Goal: Task Accomplishment & Management: Use online tool/utility

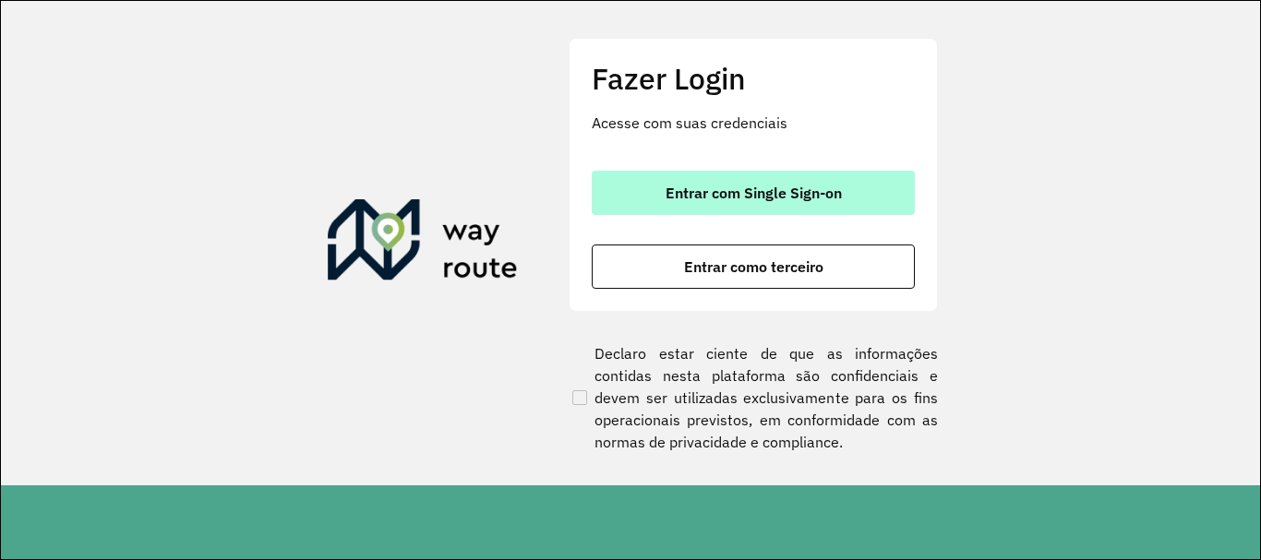
click at [769, 177] on button "Entrar com Single Sign-on" at bounding box center [753, 193] width 323 height 44
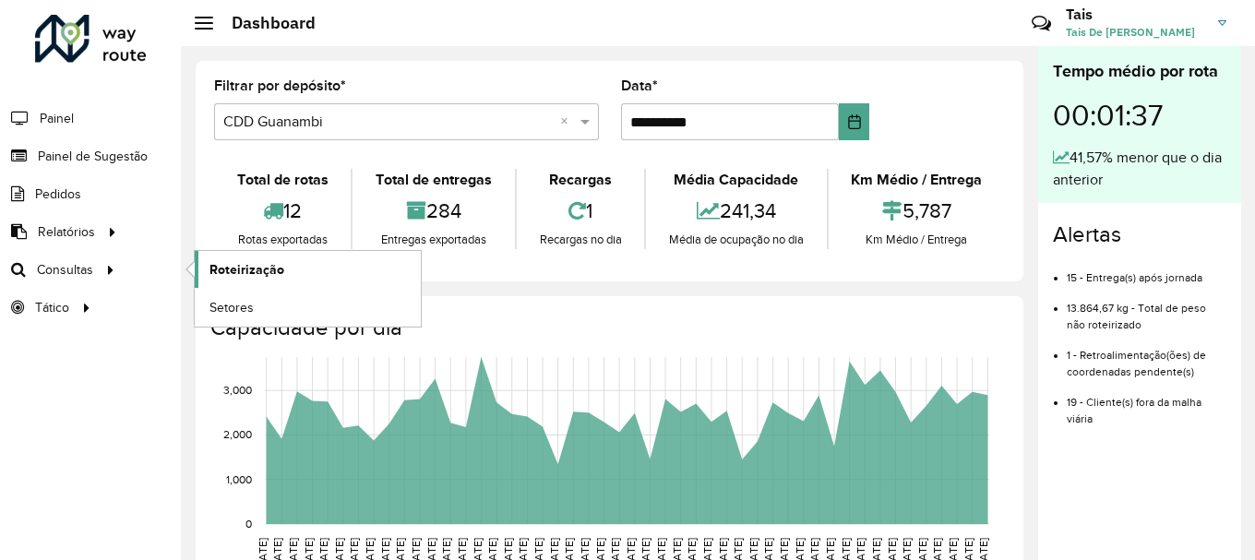
click at [240, 262] on span "Roteirização" at bounding box center [247, 269] width 75 height 19
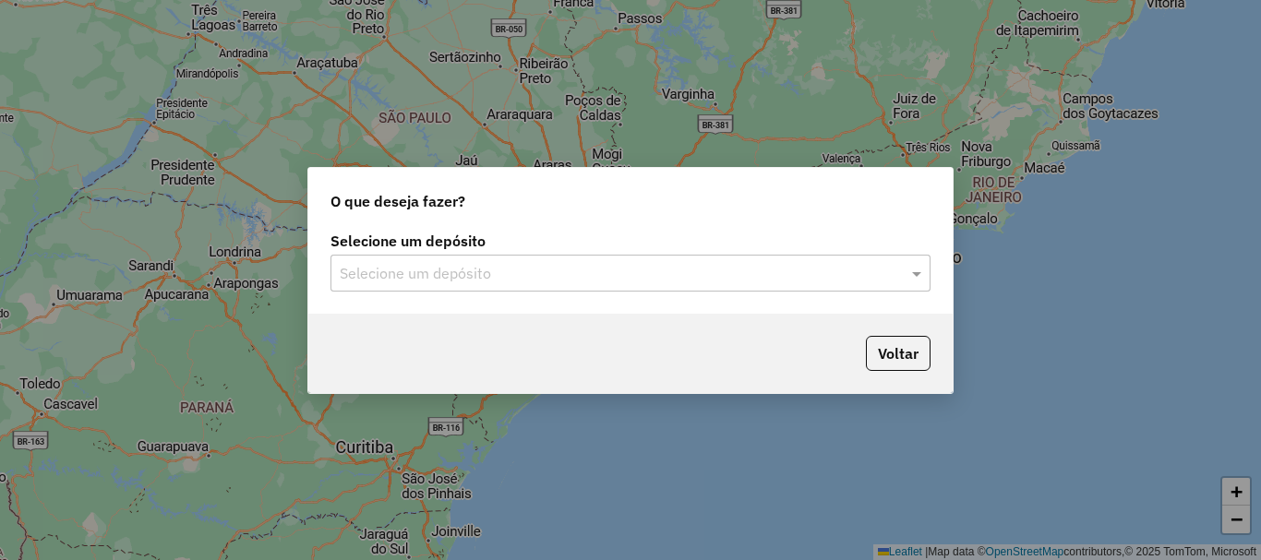
click at [427, 269] on input "text" at bounding box center [612, 274] width 545 height 22
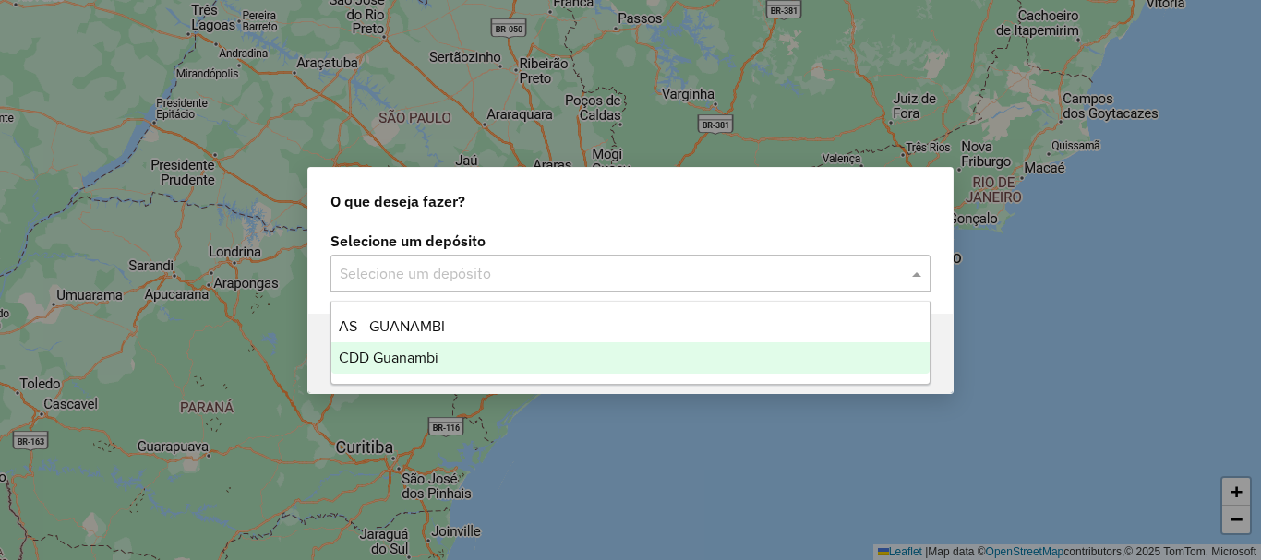
click at [400, 356] on span "CDD Guanambi" at bounding box center [389, 358] width 100 height 16
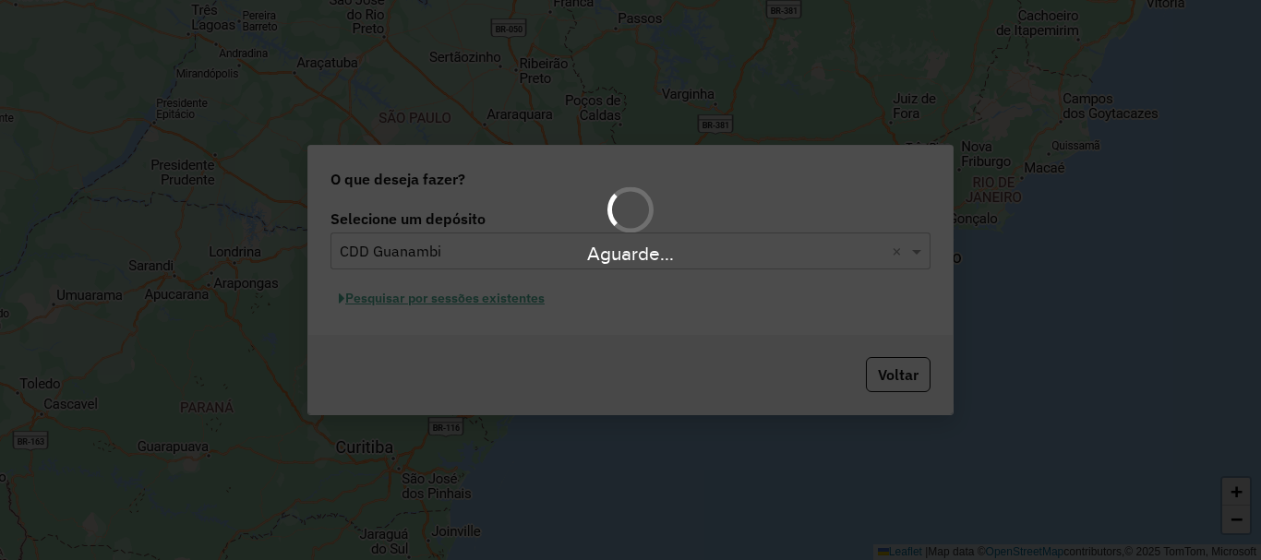
click at [477, 302] on div "Aguarde..." at bounding box center [630, 280] width 1261 height 560
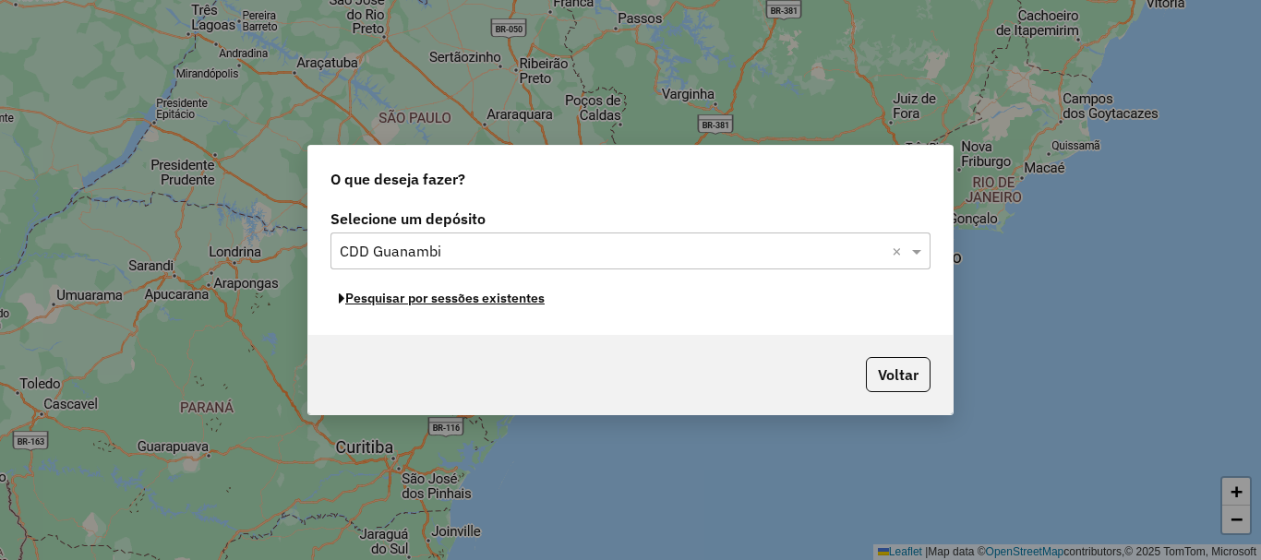
click at [477, 302] on button "Pesquisar por sessões existentes" at bounding box center [441, 298] width 222 height 29
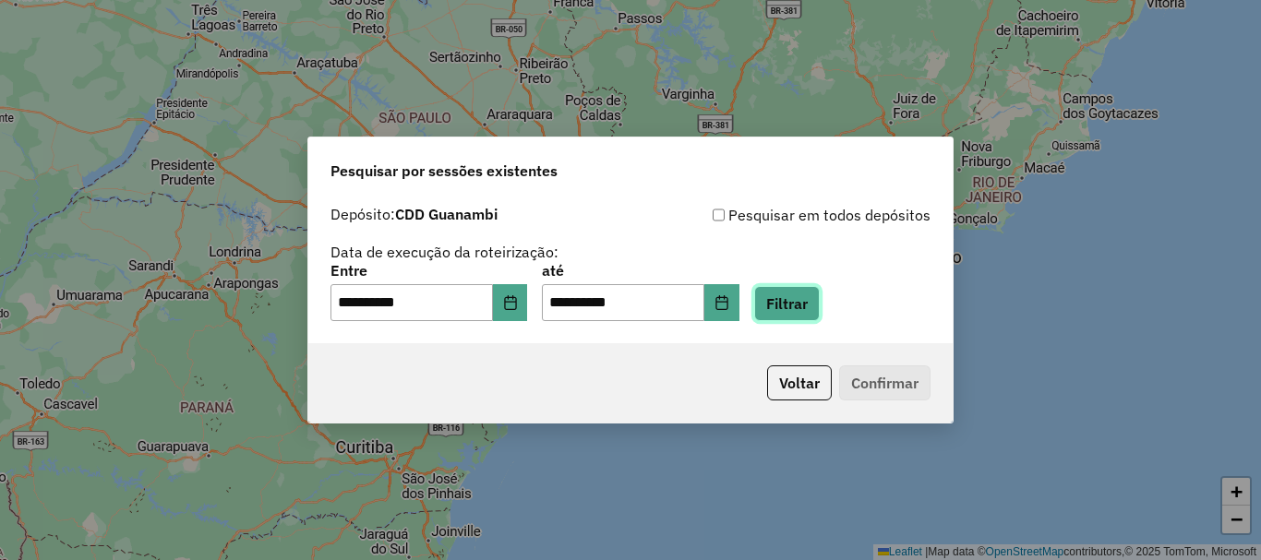
click at [806, 310] on button "Filtrar" at bounding box center [787, 303] width 66 height 35
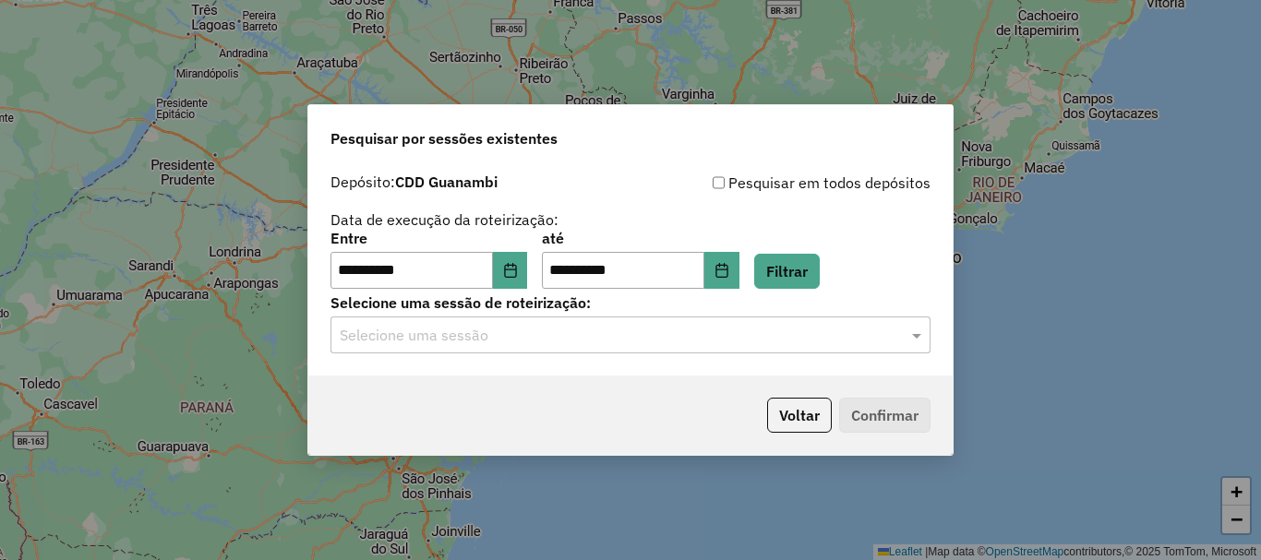
click at [452, 362] on div "**********" at bounding box center [630, 269] width 644 height 211
click at [480, 346] on div "Selecione uma sessão" at bounding box center [630, 335] width 600 height 37
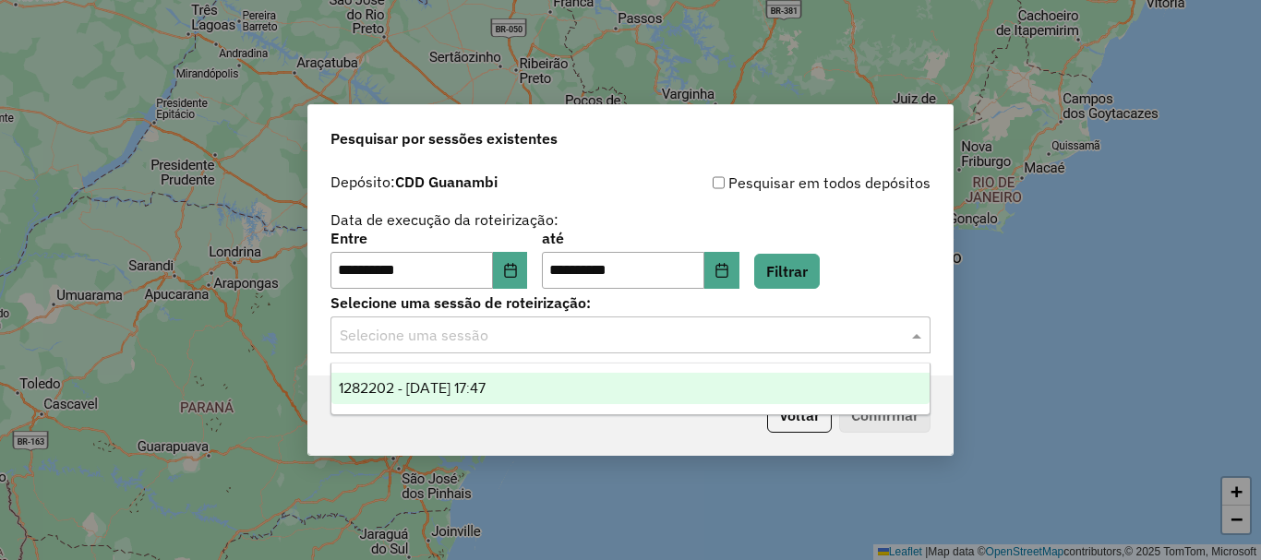
click at [474, 389] on span "1282202 - 25/09/2025 17:47" at bounding box center [412, 388] width 147 height 16
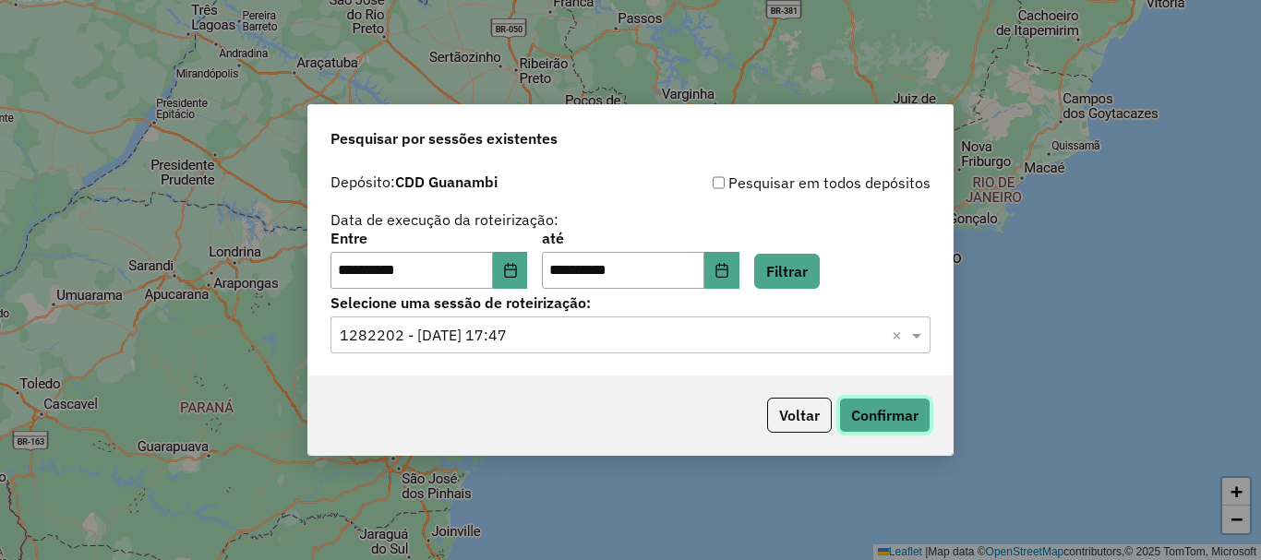
click at [914, 407] on button "Confirmar" at bounding box center [884, 415] width 91 height 35
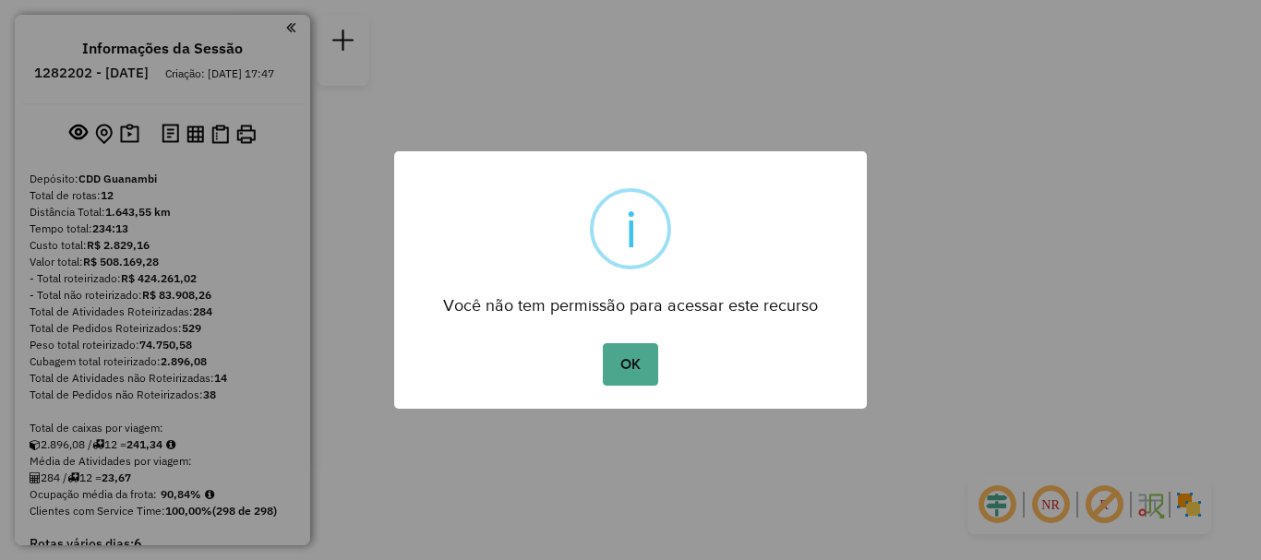
click at [664, 366] on div "OK No Cancel" at bounding box center [630, 365] width 473 height 52
click at [629, 366] on button "OK" at bounding box center [630, 364] width 54 height 42
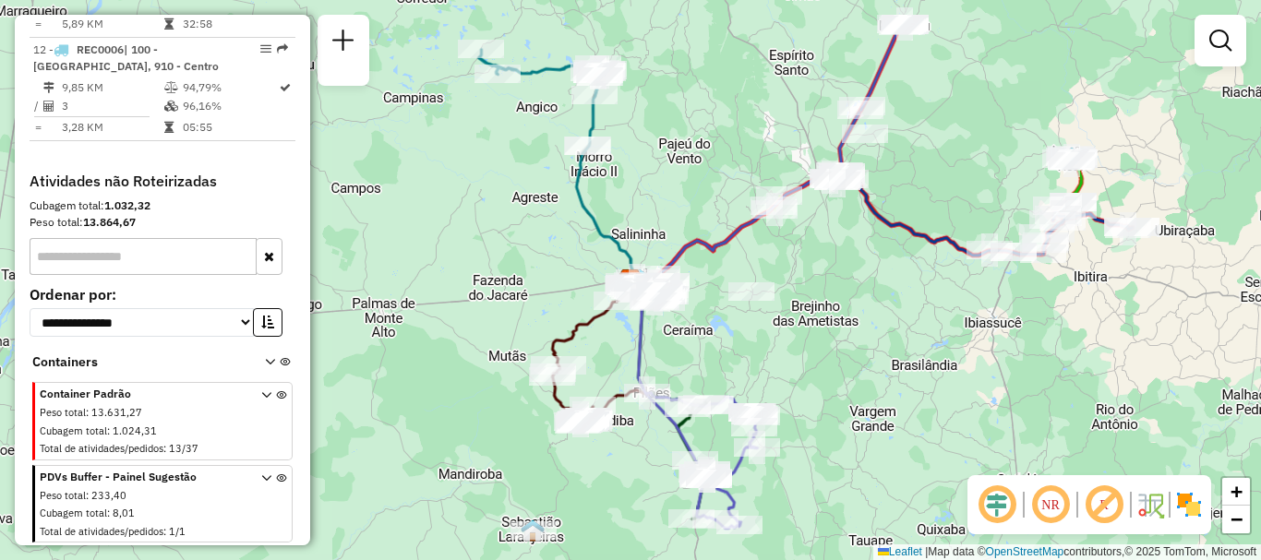
scroll to position [1395, 0]
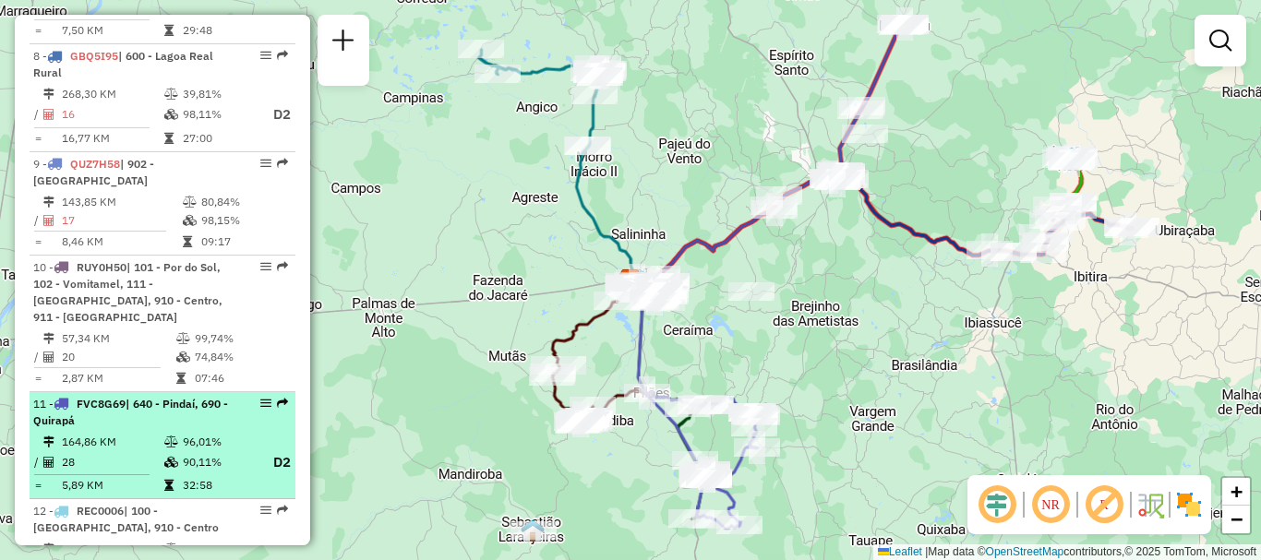
click at [59, 438] on td at bounding box center [51, 442] width 18 height 18
select select "**********"
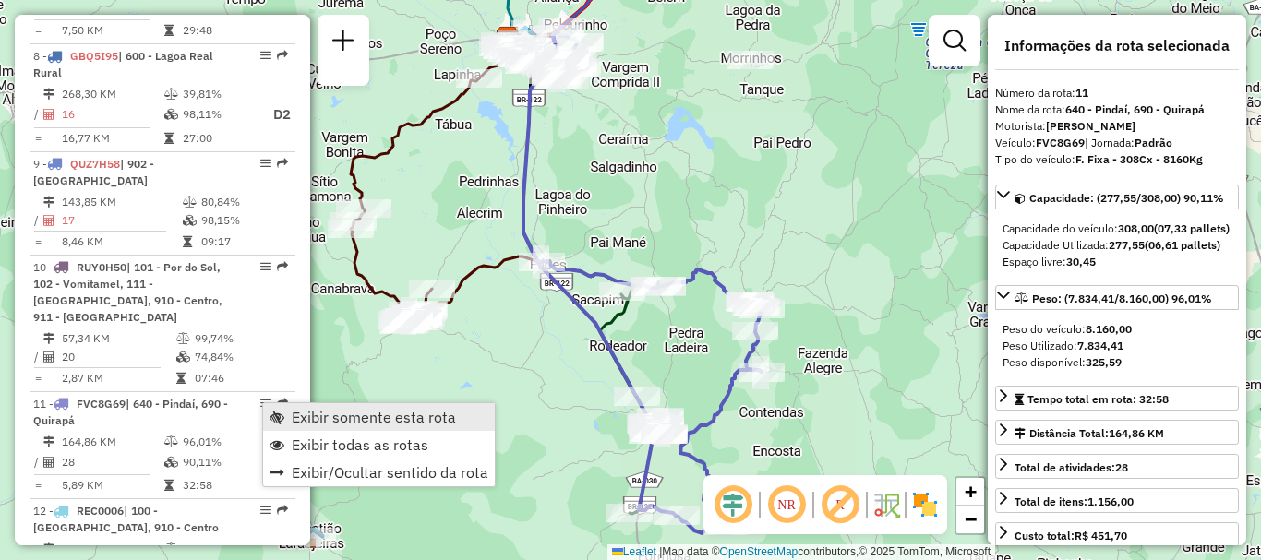
click at [343, 417] on span "Exibir somente esta rota" at bounding box center [374, 417] width 164 height 15
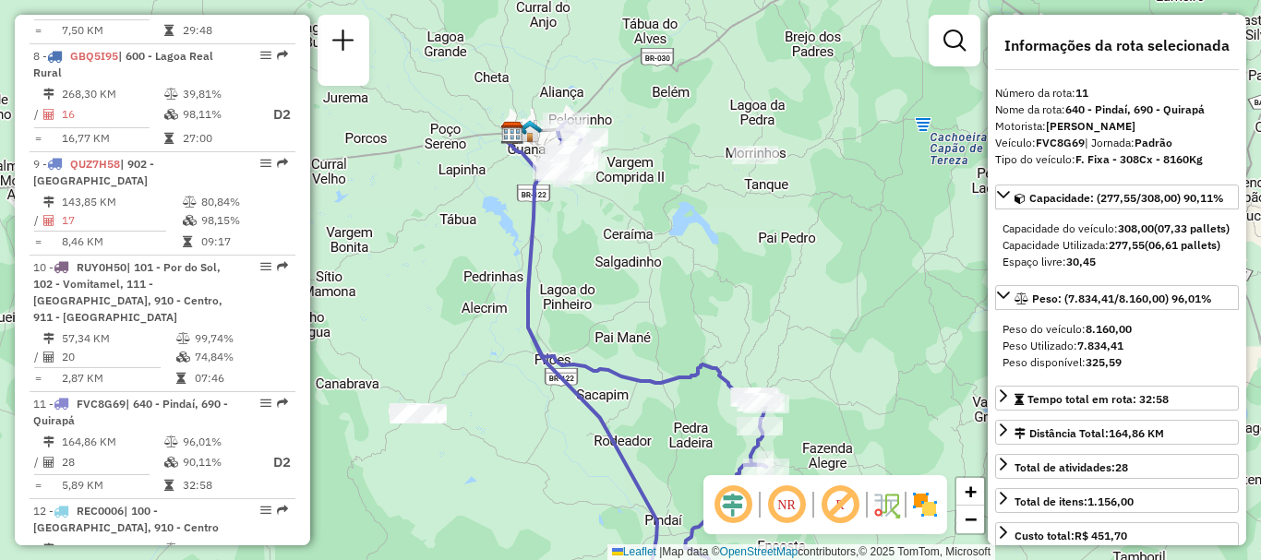
drag, startPoint x: 673, startPoint y: 193, endPoint x: 679, endPoint y: 305, distance: 111.9
click at [679, 305] on div "Janela de atendimento Grade de atendimento Capacidade Transportadoras Veículos …" at bounding box center [630, 280] width 1261 height 560
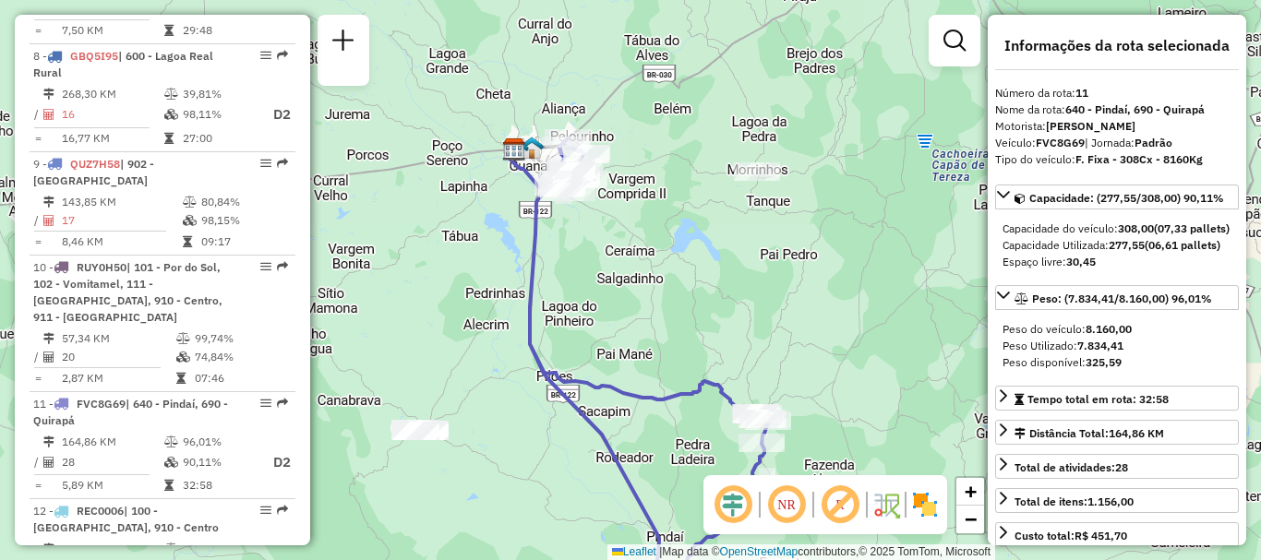
click at [791, 518] on em at bounding box center [786, 505] width 44 height 44
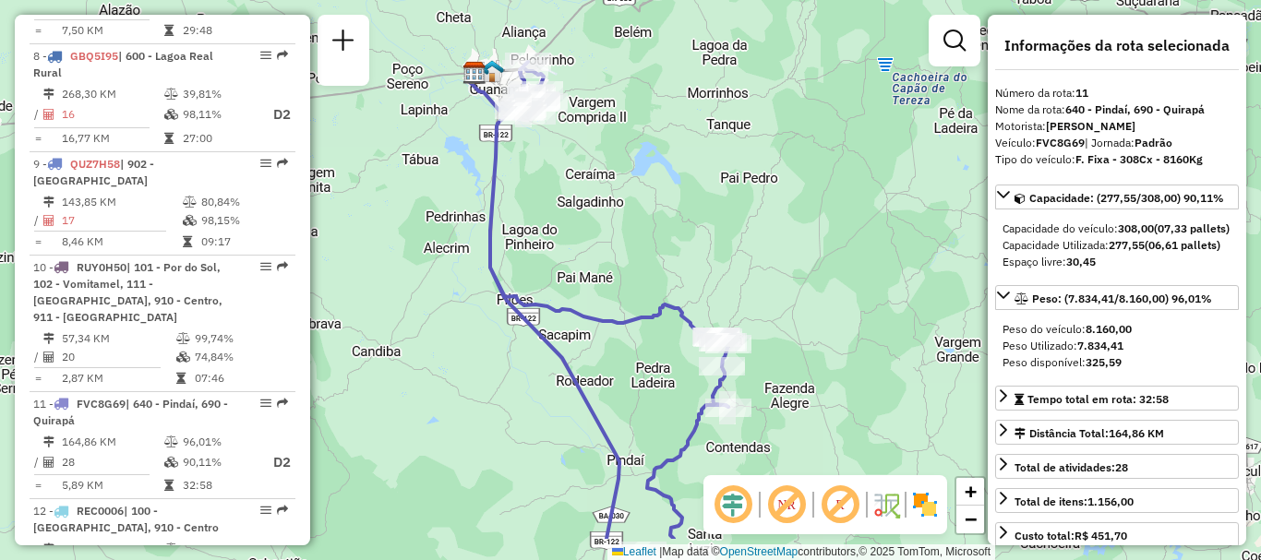
drag, startPoint x: 644, startPoint y: 234, endPoint x: 605, endPoint y: 158, distance: 86.3
click at [605, 158] on div "Janela de atendimento Grade de atendimento Capacidade Transportadoras Veículos …" at bounding box center [630, 280] width 1261 height 560
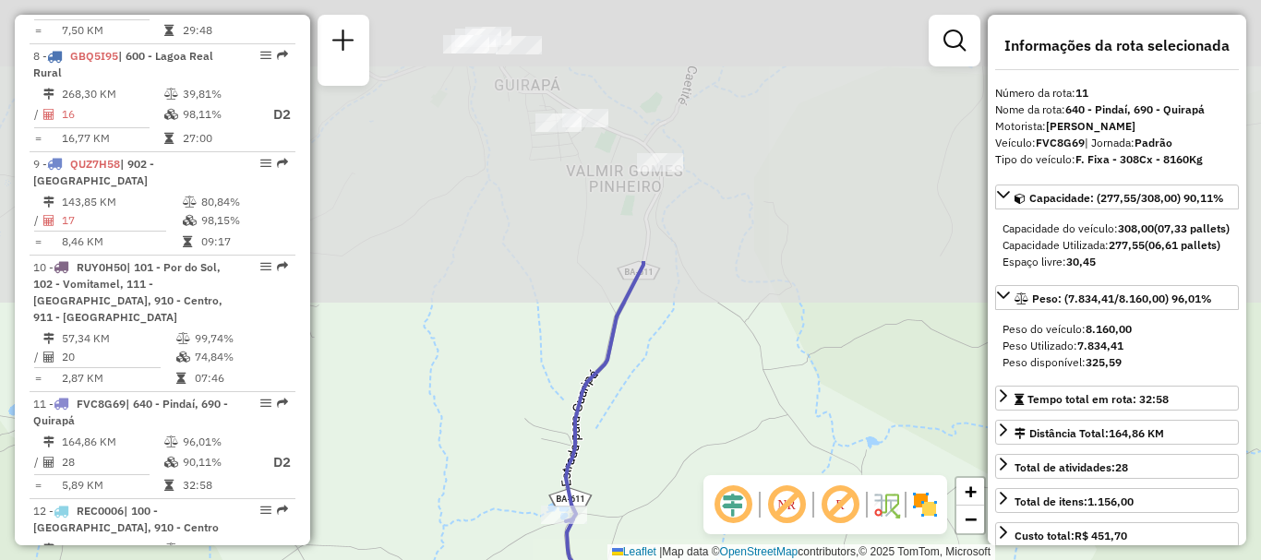
drag, startPoint x: 688, startPoint y: 119, endPoint x: 680, endPoint y: 422, distance: 302.8
click at [680, 438] on div "Janela de atendimento Grade de atendimento Capacidade Transportadoras Veículos …" at bounding box center [630, 280] width 1261 height 560
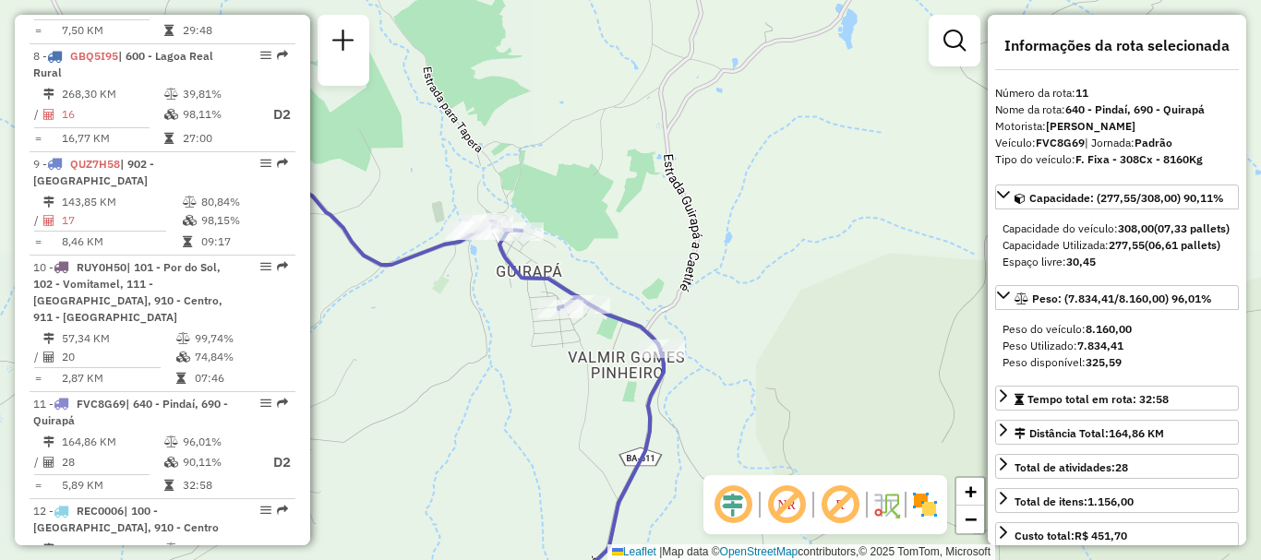
drag, startPoint x: 742, startPoint y: 155, endPoint x: 744, endPoint y: 340, distance: 184.6
click at [744, 340] on div "Janela de atendimento Grade de atendimento Capacidade Transportadoras Veículos …" at bounding box center [630, 280] width 1261 height 560
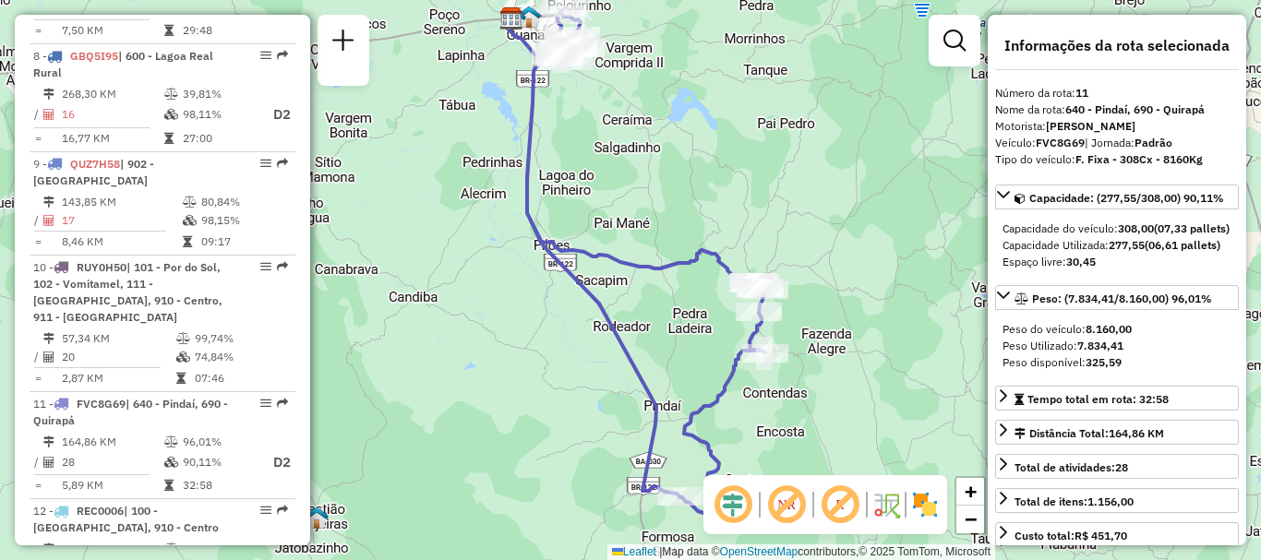
drag, startPoint x: 816, startPoint y: 392, endPoint x: 826, endPoint y: 251, distance: 141.6
click at [826, 251] on div "Janela de atendimento Grade de atendimento Capacidade Transportadoras Veículos …" at bounding box center [630, 280] width 1261 height 560
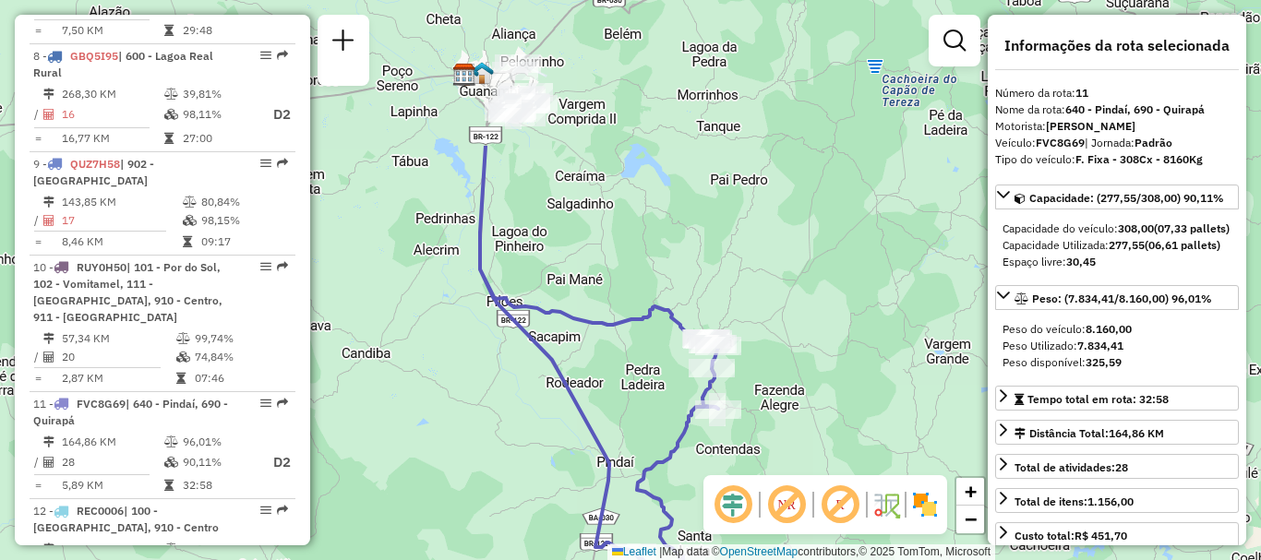
drag, startPoint x: 628, startPoint y: 228, endPoint x: 549, endPoint y: 430, distance: 216.8
click at [549, 430] on div "Janela de atendimento Grade de atendimento Capacidade Transportadoras Veículos …" at bounding box center [630, 280] width 1261 height 560
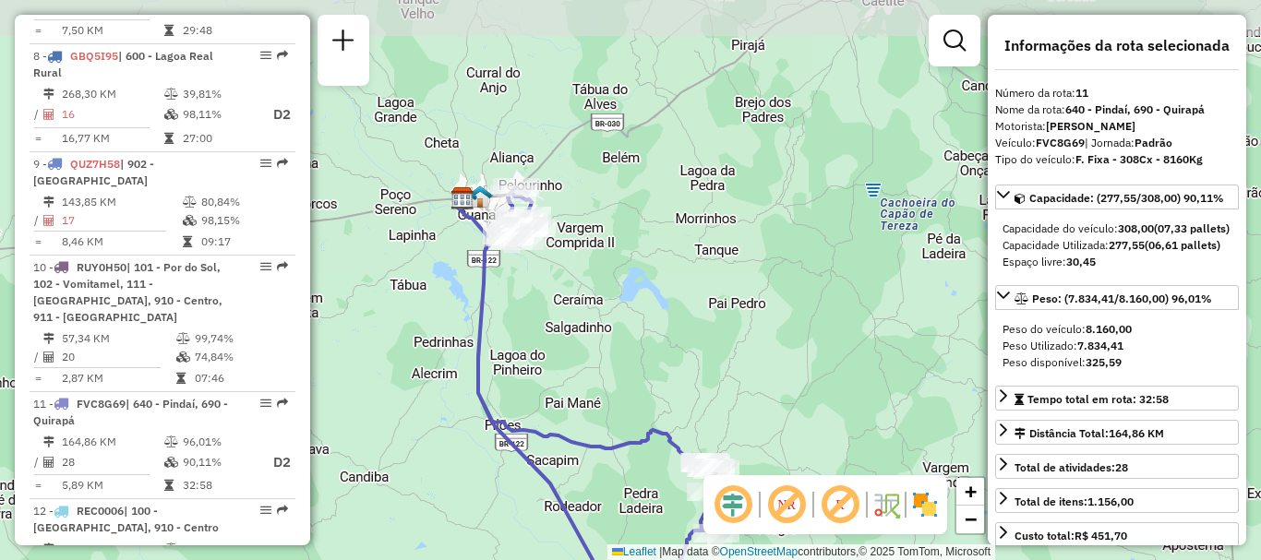
drag, startPoint x: 584, startPoint y: 218, endPoint x: 582, endPoint y: 344, distance: 126.5
click at [582, 344] on div "Janela de atendimento Grade de atendimento Capacidade Transportadoras Veículos …" at bounding box center [630, 280] width 1261 height 560
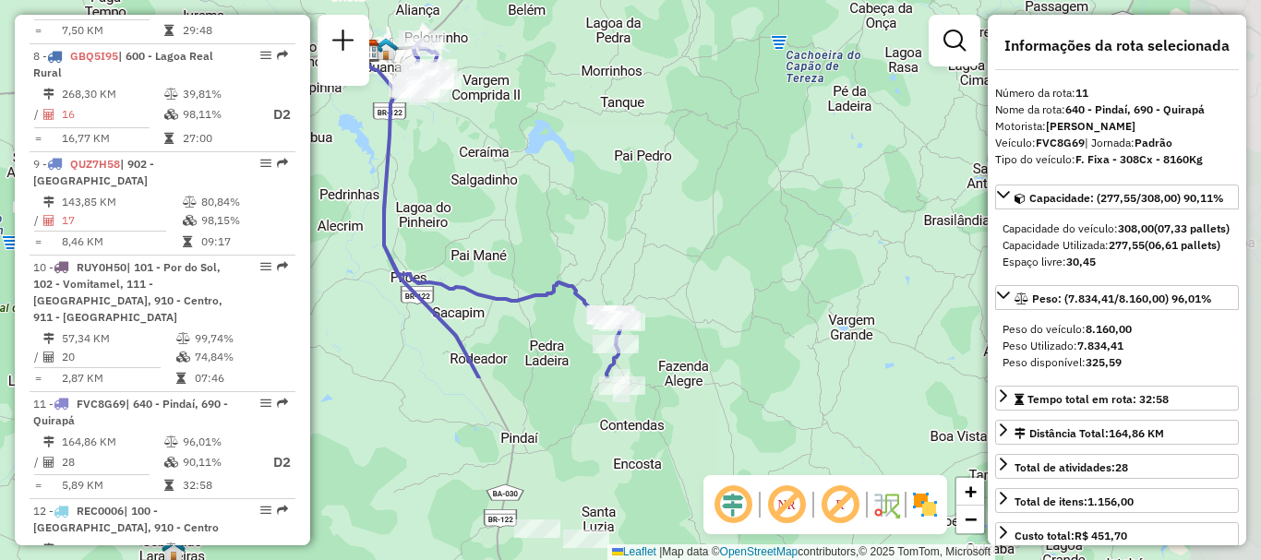
drag, startPoint x: 778, startPoint y: 376, endPoint x: 509, endPoint y: 138, distance: 359.0
click at [509, 138] on div "Janela de atendimento Grade de atendimento Capacidade Transportadoras Veículos …" at bounding box center [630, 280] width 1261 height 560
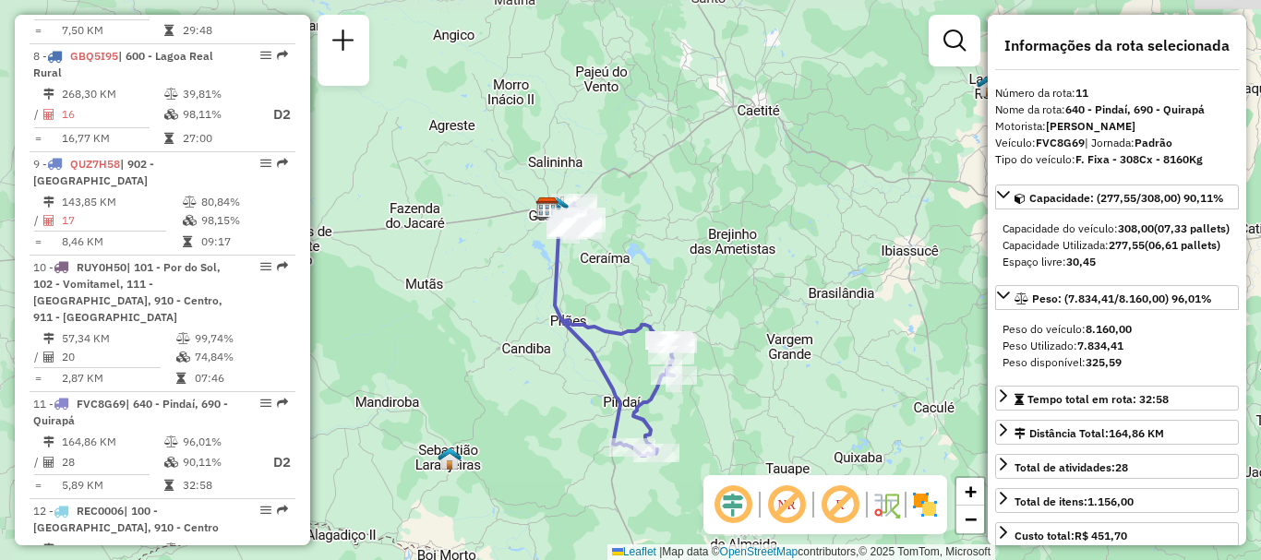
drag, startPoint x: 485, startPoint y: 419, endPoint x: 581, endPoint y: 497, distance: 122.7
click at [581, 497] on div "Janela de atendimento Grade de atendimento Capacidade Transportadoras Veículos …" at bounding box center [630, 280] width 1261 height 560
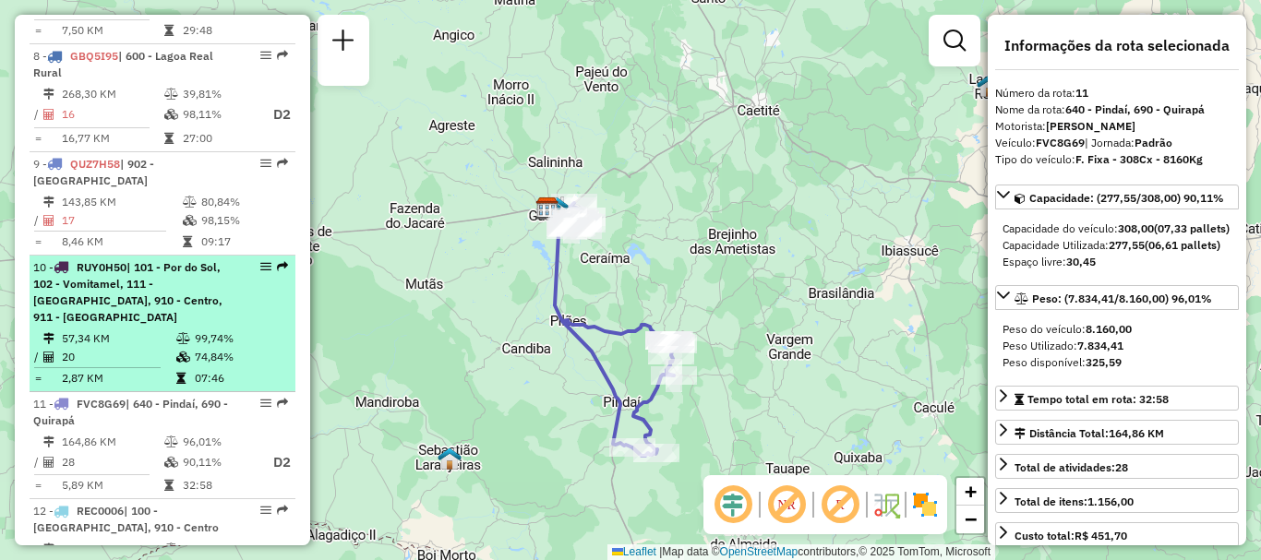
click at [160, 310] on span "| 101 - Por do Sol, 102 - Vomitamel, 111 - [GEOGRAPHIC_DATA], 910 - Centro, 911…" at bounding box center [127, 292] width 189 height 64
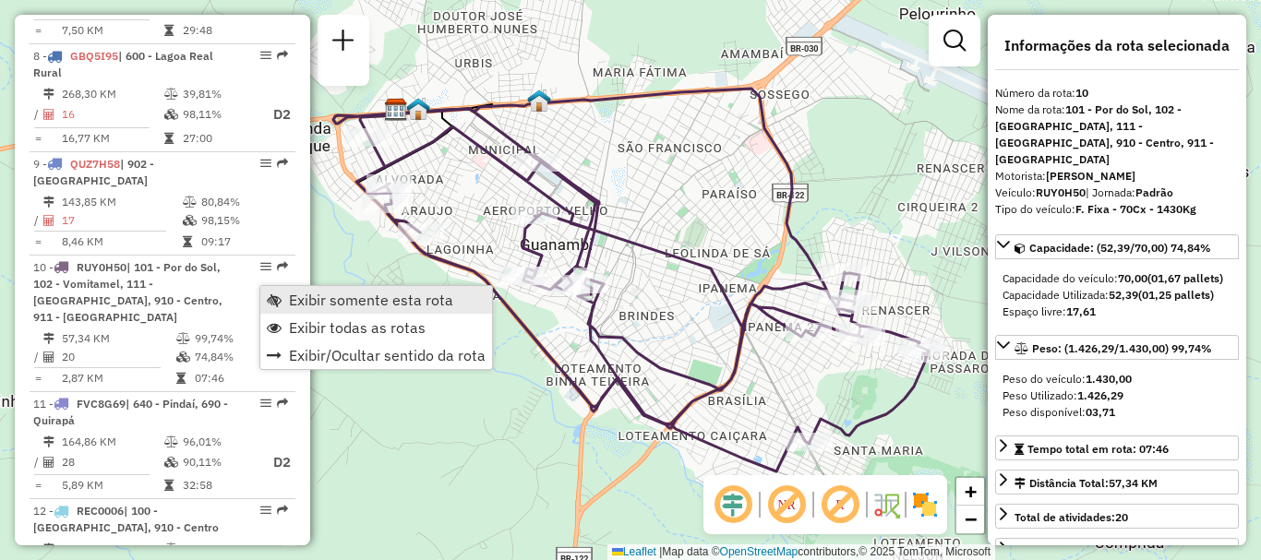
click at [347, 293] on span "Exibir somente esta rota" at bounding box center [371, 300] width 164 height 15
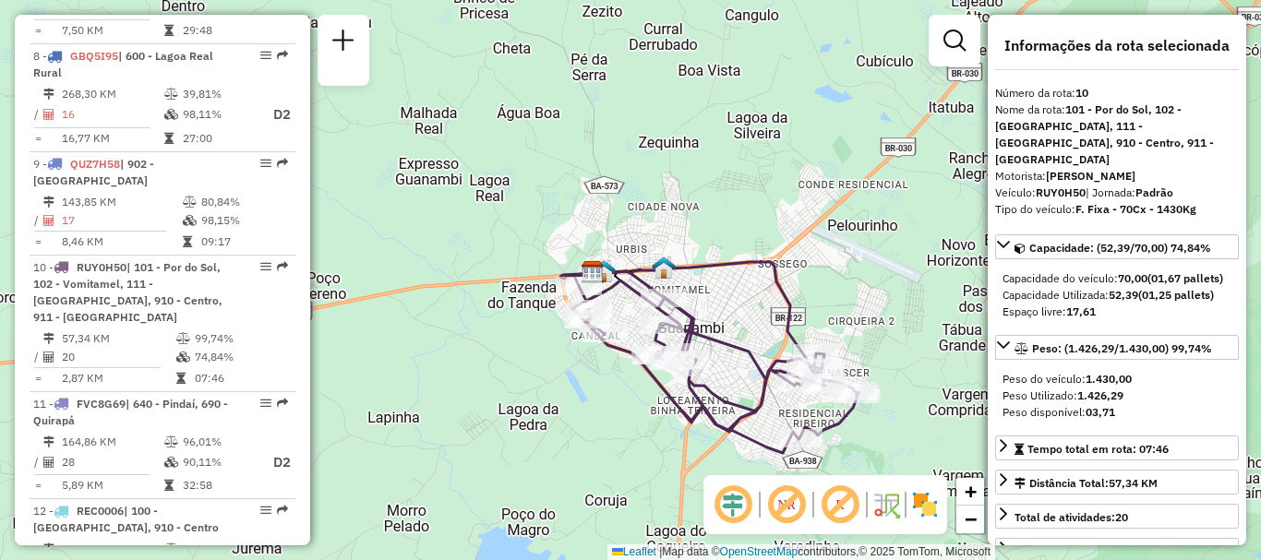
drag, startPoint x: 649, startPoint y: 369, endPoint x: 612, endPoint y: 403, distance: 50.3
click at [612, 403] on div "Janela de atendimento Grade de atendimento Capacidade Transportadoras Veículos …" at bounding box center [630, 280] width 1261 height 560
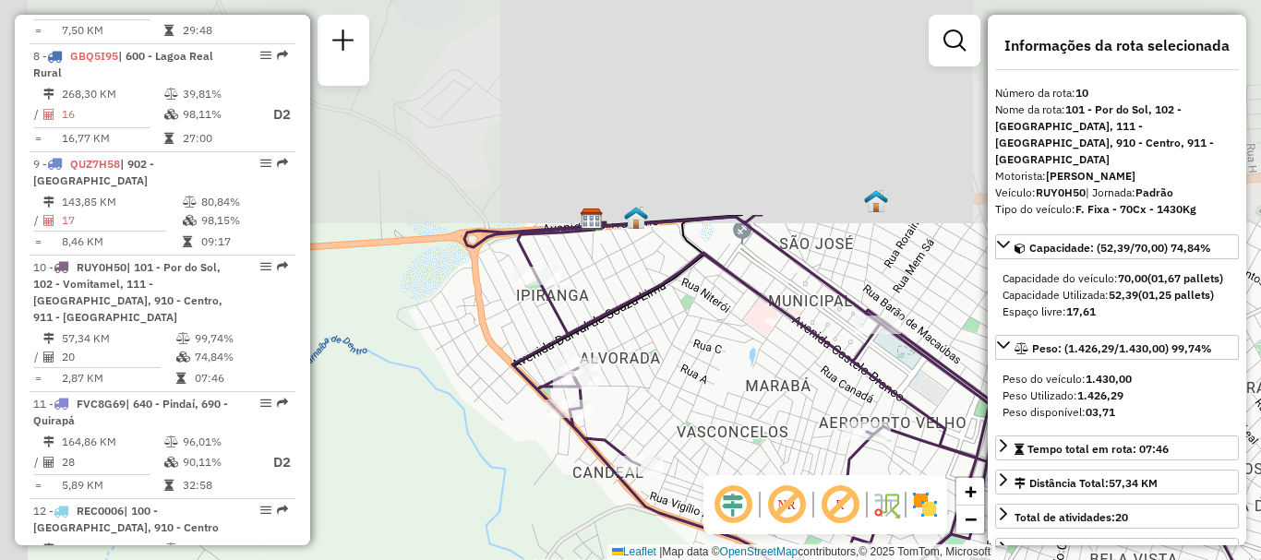
drag, startPoint x: 486, startPoint y: 235, endPoint x: 618, endPoint y: 509, distance: 303.4
click at [618, 509] on div "Janela de atendimento Grade de atendimento Capacidade Transportadoras Veículos …" at bounding box center [630, 280] width 1261 height 560
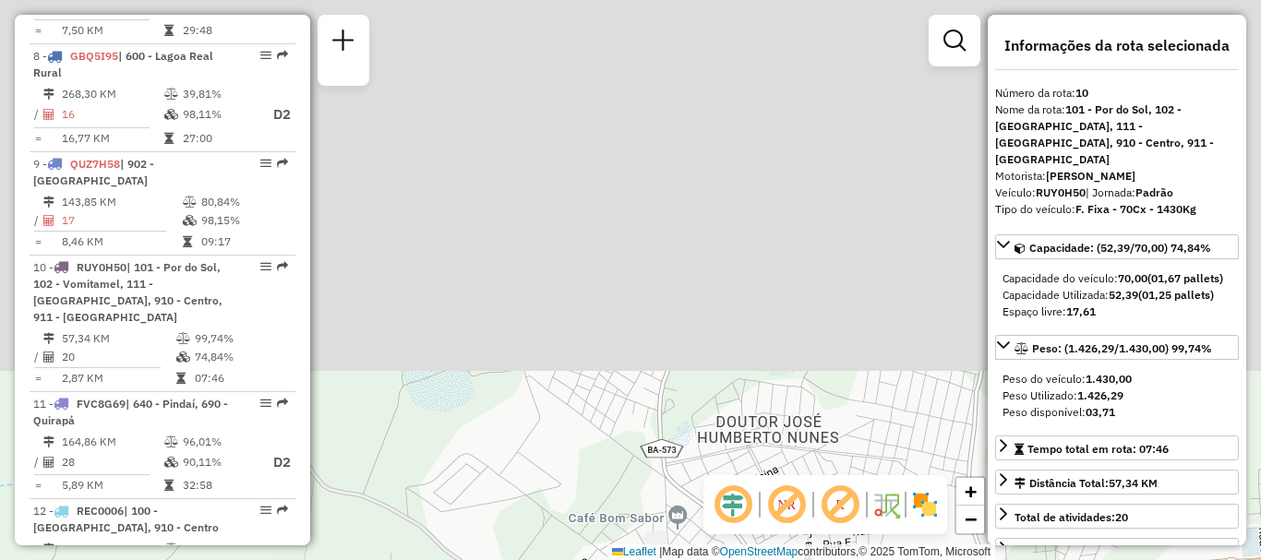
drag, startPoint x: 478, startPoint y: 145, endPoint x: 486, endPoint y: 521, distance: 375.7
click at [486, 521] on div "Janela de atendimento Grade de atendimento Capacidade Transportadoras Veículos …" at bounding box center [630, 280] width 1261 height 560
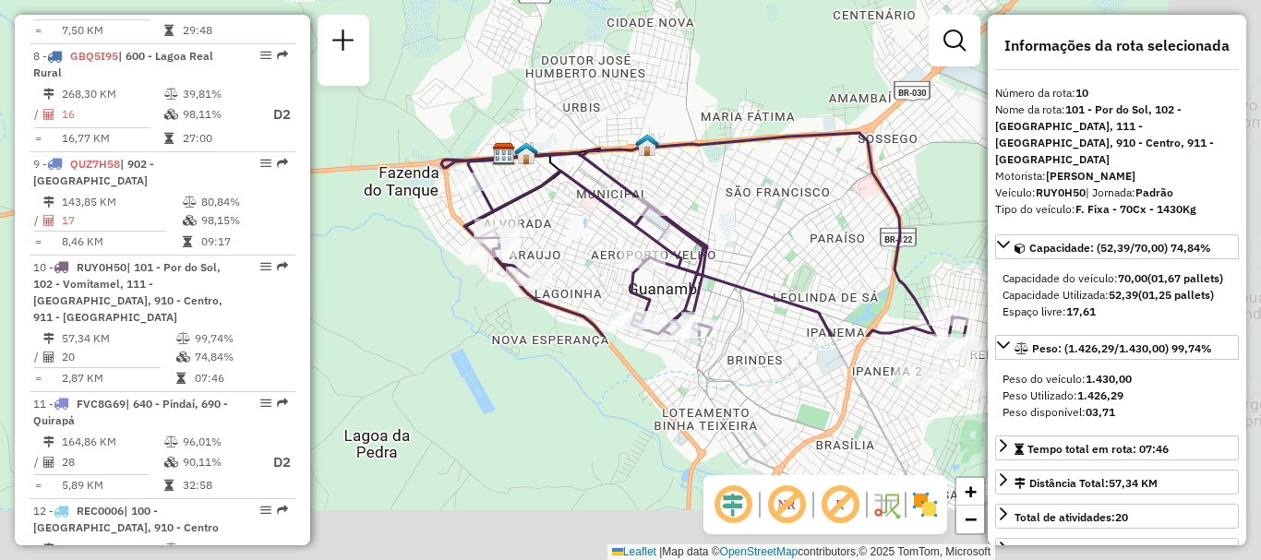
drag, startPoint x: 701, startPoint y: 338, endPoint x: 554, endPoint y: 58, distance: 316.2
click at [554, 58] on div "Janela de atendimento Grade de atendimento Capacidade Transportadoras Veículos …" at bounding box center [630, 280] width 1261 height 560
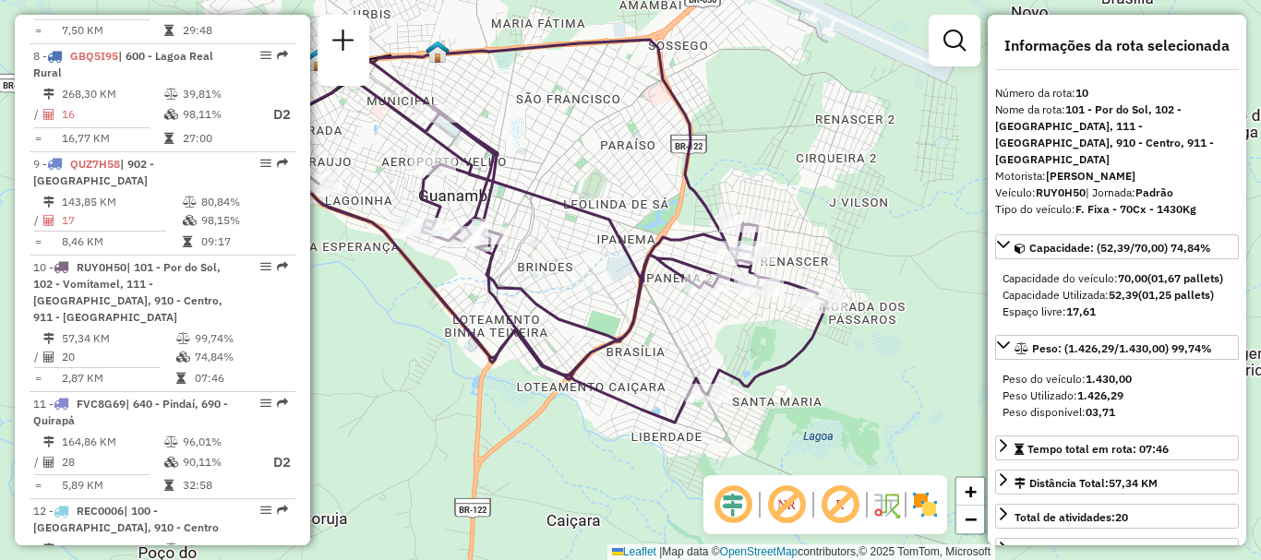
drag, startPoint x: 693, startPoint y: 393, endPoint x: 486, endPoint y: 302, distance: 226.0
click at [486, 302] on icon at bounding box center [541, 231] width 572 height 383
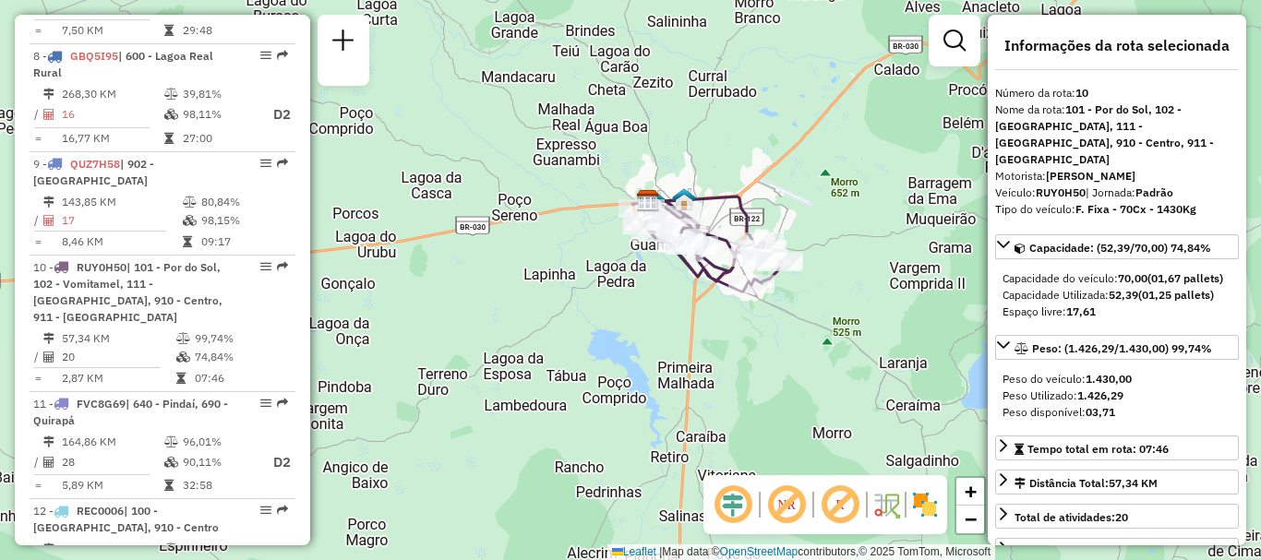
drag, startPoint x: 861, startPoint y: 289, endPoint x: 830, endPoint y: 154, distance: 138.4
click at [830, 154] on div "Janela de atendimento Grade de atendimento Capacidade Transportadoras Veículos …" at bounding box center [630, 280] width 1261 height 560
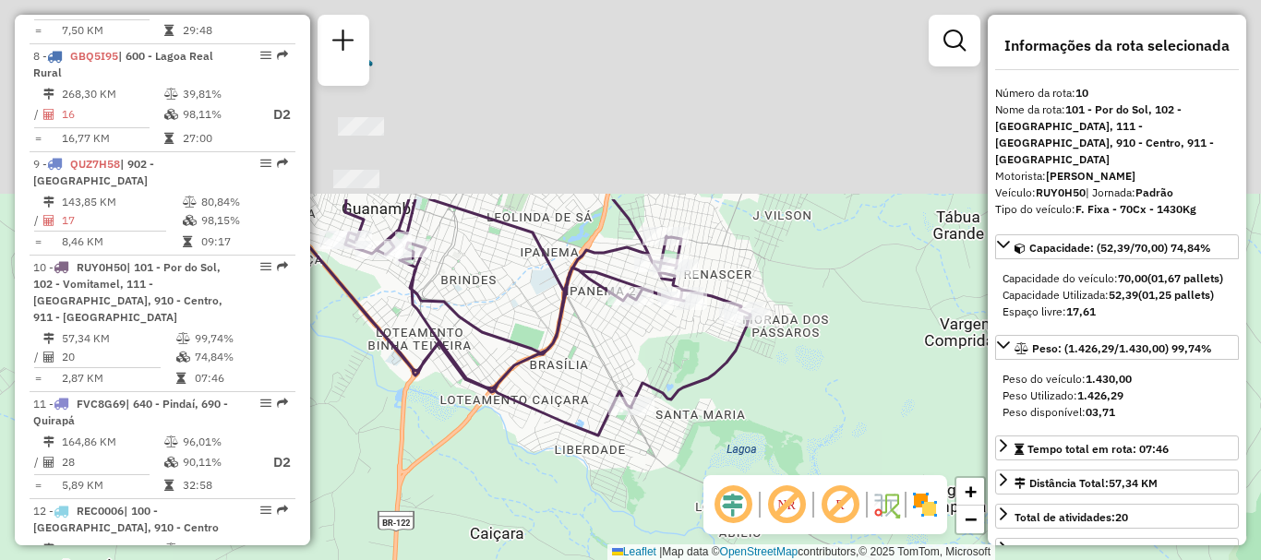
drag, startPoint x: 669, startPoint y: 165, endPoint x: 743, endPoint y: 455, distance: 299.1
click at [743, 455] on div "Janela de atendimento Grade de atendimento Capacidade Transportadoras Veículos …" at bounding box center [630, 280] width 1261 height 560
